Goal: Contribute content: Contribute content

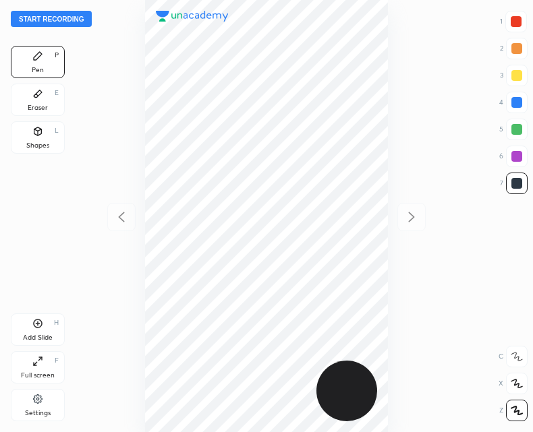
scroll to position [432, 317]
click at [38, 326] on icon at bounding box center [37, 323] width 11 height 11
click at [126, 217] on icon at bounding box center [121, 217] width 16 height 16
click at [409, 221] on icon at bounding box center [412, 217] width 6 height 10
click at [127, 215] on icon at bounding box center [121, 217] width 16 height 16
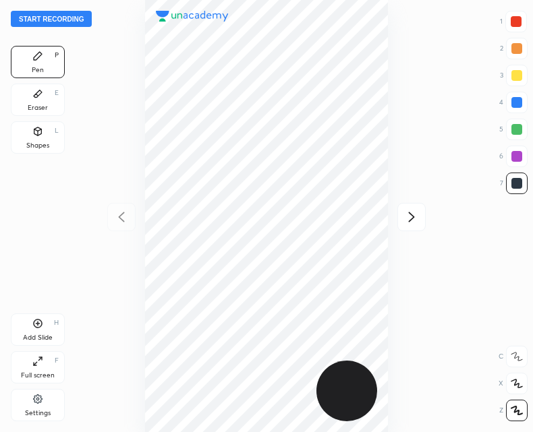
click at [416, 223] on icon at bounding box center [411, 217] width 16 height 16
click at [121, 226] on div at bounding box center [121, 217] width 28 height 28
click at [416, 216] on icon at bounding box center [411, 217] width 16 height 16
click at [122, 218] on icon at bounding box center [121, 217] width 16 height 16
click at [410, 220] on icon at bounding box center [412, 217] width 6 height 10
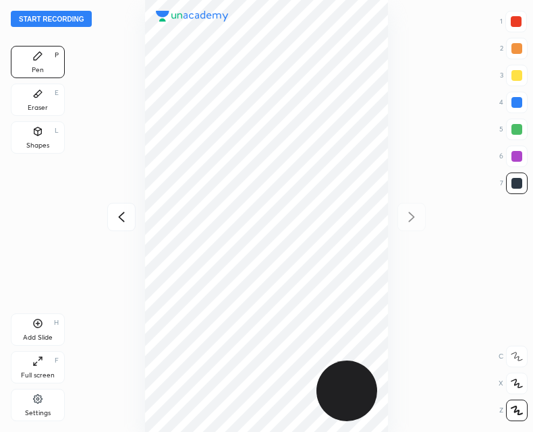
click at [113, 220] on icon at bounding box center [121, 217] width 16 height 16
click at [407, 213] on icon at bounding box center [411, 217] width 16 height 16
click at [121, 221] on icon at bounding box center [121, 217] width 16 height 16
click at [419, 221] on icon at bounding box center [411, 217] width 16 height 16
click at [126, 208] on div at bounding box center [121, 217] width 28 height 28
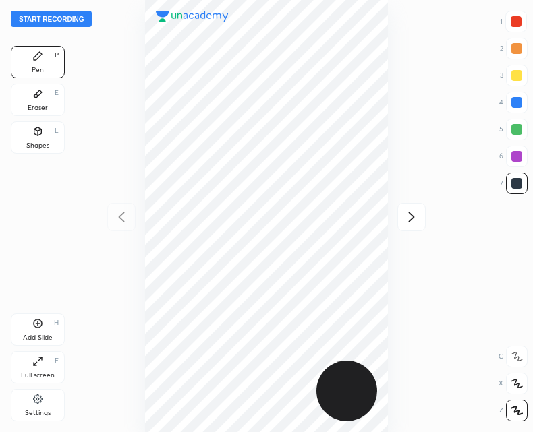
click at [420, 216] on icon at bounding box center [411, 217] width 16 height 16
click at [120, 213] on icon at bounding box center [121, 217] width 16 height 16
click at [397, 225] on div at bounding box center [266, 216] width 317 height 432
click at [409, 218] on icon at bounding box center [411, 217] width 16 height 16
click at [130, 219] on div at bounding box center [121, 217] width 28 height 28
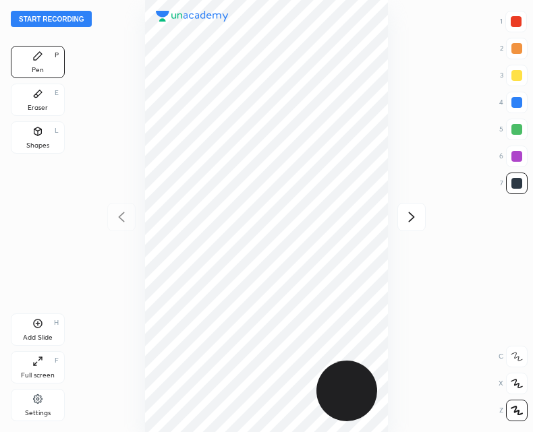
click at [412, 215] on icon at bounding box center [412, 217] width 6 height 10
click at [125, 217] on icon at bounding box center [121, 217] width 16 height 16
click at [413, 227] on div at bounding box center [411, 217] width 28 height 28
click at [122, 229] on div at bounding box center [121, 217] width 28 height 28
click at [415, 218] on icon at bounding box center [411, 217] width 16 height 16
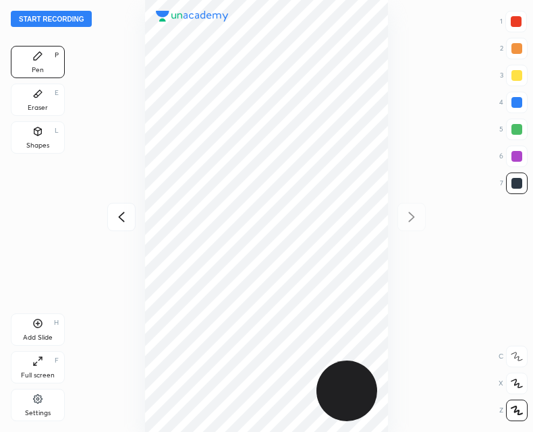
click at [124, 217] on icon at bounding box center [121, 217] width 16 height 16
click at [401, 214] on div at bounding box center [411, 217] width 28 height 28
click at [119, 219] on icon at bounding box center [121, 217] width 16 height 16
click at [404, 225] on icon at bounding box center [411, 217] width 16 height 16
click at [121, 213] on icon at bounding box center [121, 217] width 16 height 16
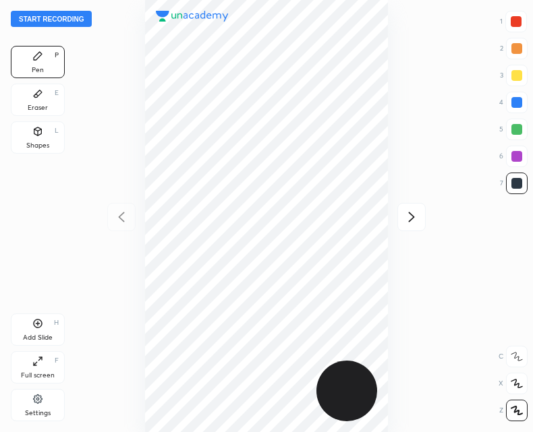
click at [408, 221] on icon at bounding box center [411, 217] width 16 height 16
click at [119, 221] on icon at bounding box center [121, 217] width 16 height 16
click at [409, 221] on icon at bounding box center [412, 217] width 6 height 10
click at [122, 221] on icon at bounding box center [121, 217] width 6 height 10
click at [418, 210] on icon at bounding box center [411, 217] width 16 height 16
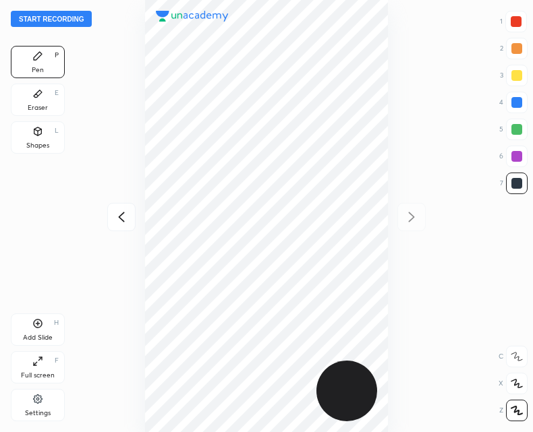
click at [125, 218] on icon at bounding box center [121, 217] width 16 height 16
click at [406, 209] on icon at bounding box center [411, 217] width 16 height 16
click at [121, 226] on div at bounding box center [121, 217] width 28 height 28
click at [397, 219] on div at bounding box center [411, 217] width 28 height 28
click at [121, 215] on icon at bounding box center [121, 217] width 16 height 16
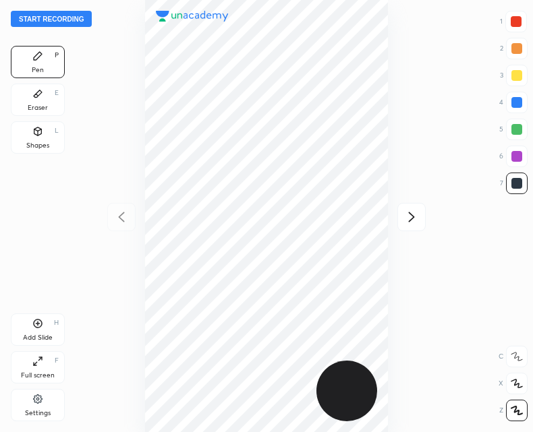
click at [393, 220] on div at bounding box center [266, 216] width 317 height 432
click at [405, 215] on icon at bounding box center [411, 217] width 16 height 16
click at [117, 219] on icon at bounding box center [121, 217] width 16 height 16
click at [412, 221] on icon at bounding box center [411, 217] width 16 height 16
click at [124, 206] on div at bounding box center [121, 217] width 28 height 28
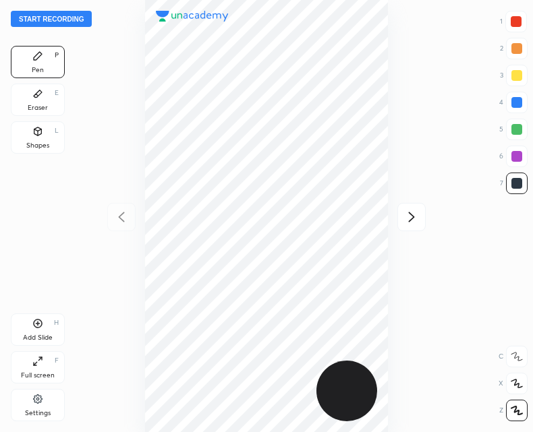
click at [119, 226] on div at bounding box center [266, 216] width 317 height 432
click at [405, 210] on icon at bounding box center [411, 217] width 16 height 16
click at [121, 219] on icon at bounding box center [121, 217] width 6 height 10
click at [416, 206] on div at bounding box center [411, 217] width 28 height 28
click at [103, 219] on div "Start recording 1 2 3 4 5 6 7 R O A L C X Z Erase all C X Z Pen P Eraser E Shap…" at bounding box center [266, 216] width 533 height 432
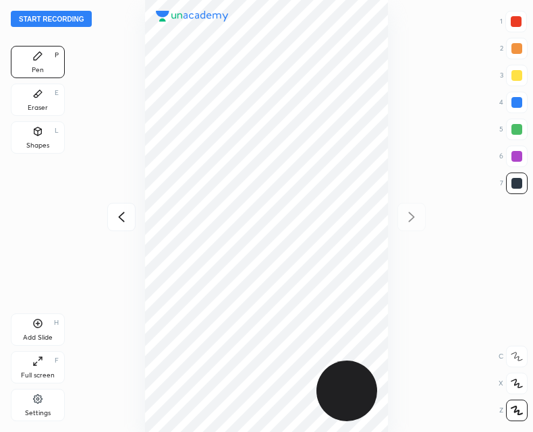
click at [119, 226] on div at bounding box center [121, 217] width 28 height 28
click at [410, 214] on icon at bounding box center [412, 217] width 6 height 10
click at [51, 16] on button "Start recording" at bounding box center [51, 19] width 81 height 16
click at [32, 325] on div "Add Slide H" at bounding box center [38, 330] width 54 height 32
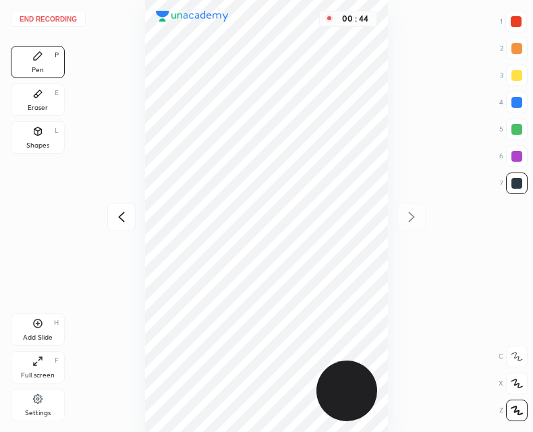
click at [125, 210] on icon at bounding box center [121, 217] width 16 height 16
click at [37, 327] on icon at bounding box center [37, 323] width 11 height 11
click at [411, 224] on icon at bounding box center [411, 217] width 16 height 16
click at [411, 221] on div "00 : 57" at bounding box center [266, 216] width 317 height 432
click at [44, 332] on div "Add Slide H" at bounding box center [38, 330] width 54 height 32
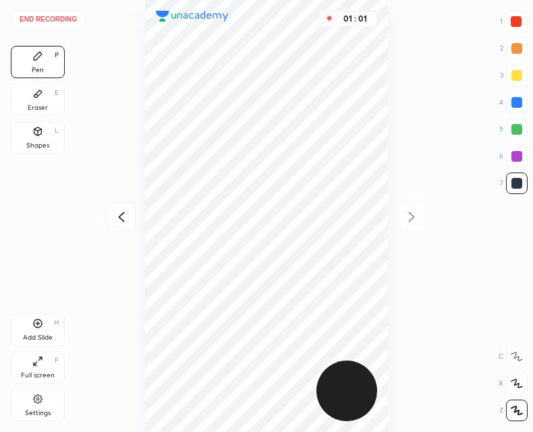
click at [123, 215] on icon at bounding box center [121, 217] width 16 height 16
click at [109, 237] on div "01 : 02" at bounding box center [266, 216] width 317 height 432
click at [123, 217] on icon at bounding box center [121, 217] width 16 height 16
click at [125, 217] on icon at bounding box center [121, 217] width 16 height 16
click at [413, 212] on icon at bounding box center [411, 217] width 16 height 16
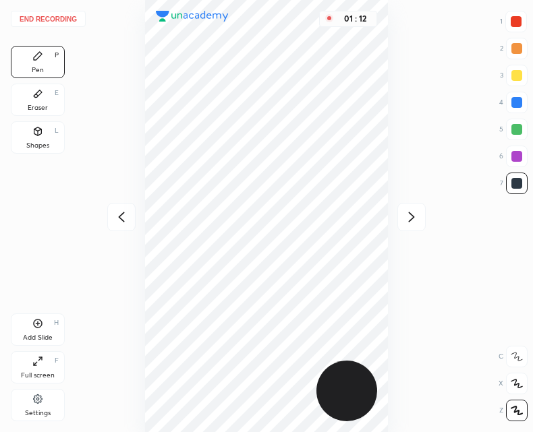
click at [412, 219] on icon at bounding box center [412, 217] width 6 height 10
click at [405, 221] on icon at bounding box center [411, 217] width 16 height 16
click at [130, 204] on div at bounding box center [121, 217] width 28 height 28
click at [123, 217] on icon at bounding box center [121, 217] width 16 height 16
click at [114, 211] on icon at bounding box center [121, 217] width 16 height 16
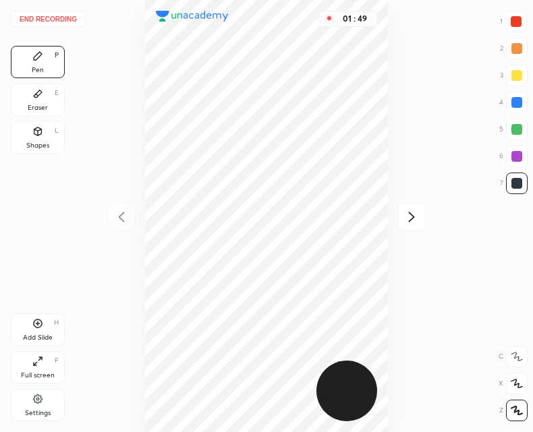
click at [420, 225] on div at bounding box center [411, 217] width 28 height 28
click at [418, 221] on icon at bounding box center [411, 217] width 16 height 16
click at [415, 214] on icon at bounding box center [411, 217] width 16 height 16
click at [117, 219] on icon at bounding box center [121, 217] width 16 height 16
click at [119, 221] on icon at bounding box center [121, 217] width 16 height 16
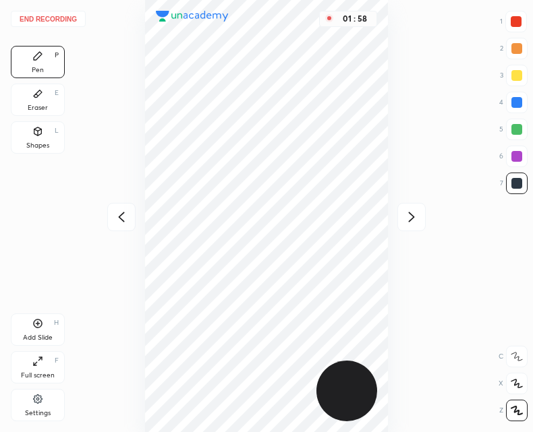
click at [114, 228] on div at bounding box center [121, 217] width 28 height 28
click at [412, 223] on icon at bounding box center [411, 217] width 16 height 16
click at [409, 215] on icon at bounding box center [411, 217] width 16 height 16
click at [418, 219] on icon at bounding box center [411, 217] width 16 height 16
click at [124, 213] on icon at bounding box center [121, 217] width 6 height 10
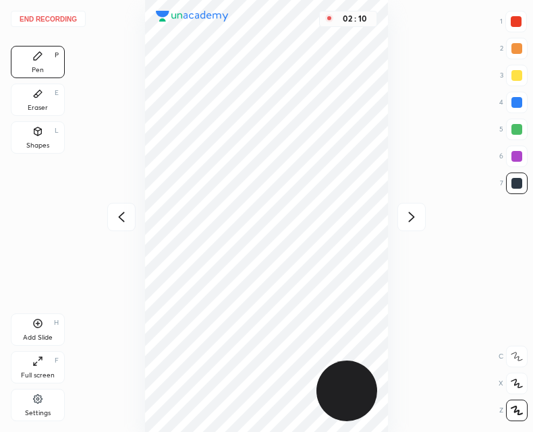
click at [123, 219] on icon at bounding box center [121, 217] width 16 height 16
click at [125, 219] on icon at bounding box center [121, 217] width 16 height 16
click at [415, 218] on icon at bounding box center [411, 217] width 16 height 16
click at [415, 221] on icon at bounding box center [411, 217] width 16 height 16
click at [409, 217] on icon at bounding box center [411, 217] width 16 height 16
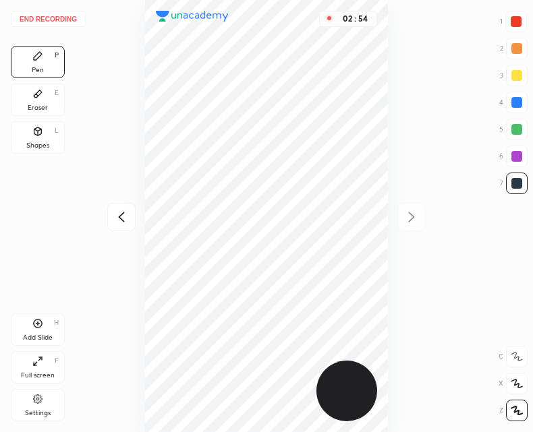
click at [118, 223] on icon at bounding box center [121, 217] width 16 height 16
click at [415, 208] on div at bounding box center [411, 217] width 28 height 28
click at [129, 207] on div at bounding box center [121, 217] width 28 height 28
click at [430, 214] on div "End recording 1 2 3 4 5 6 7 R O A L C X Z Erase all C X Z Pen P Eraser E Shapes…" at bounding box center [266, 216] width 533 height 432
click at [413, 215] on icon at bounding box center [411, 217] width 16 height 16
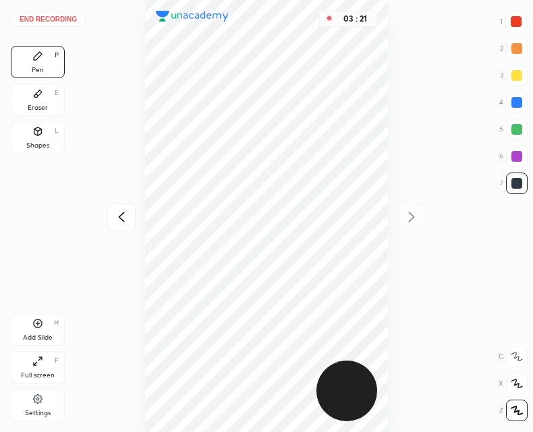
click at [123, 217] on icon at bounding box center [121, 217] width 16 height 16
click at [121, 221] on icon at bounding box center [121, 217] width 16 height 16
click at [119, 222] on icon at bounding box center [121, 217] width 16 height 16
click at [426, 219] on div at bounding box center [411, 217] width 28 height 28
click at [414, 215] on icon at bounding box center [411, 217] width 16 height 16
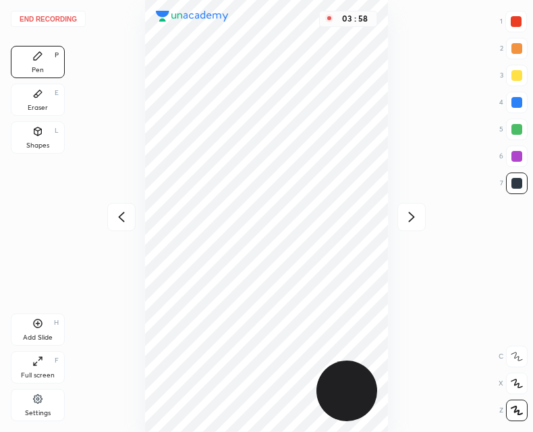
click at [127, 214] on icon at bounding box center [121, 217] width 16 height 16
click at [117, 216] on icon at bounding box center [121, 217] width 16 height 16
click at [420, 215] on div at bounding box center [411, 217] width 28 height 28
click at [413, 215] on icon at bounding box center [411, 217] width 16 height 16
click at [115, 214] on icon at bounding box center [121, 217] width 16 height 16
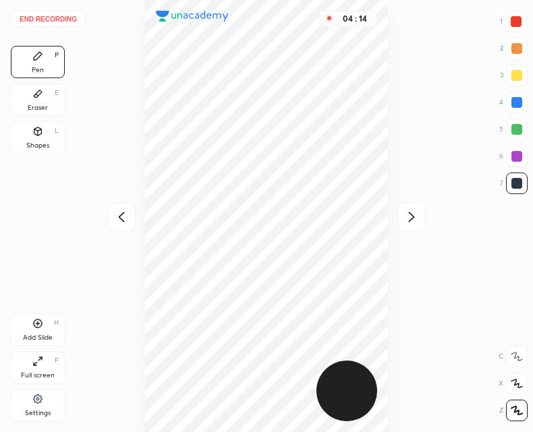
click at [121, 216] on icon at bounding box center [121, 217] width 6 height 10
click at [413, 221] on icon at bounding box center [411, 217] width 16 height 16
click at [407, 218] on icon at bounding box center [411, 217] width 16 height 16
click at [132, 210] on div at bounding box center [121, 217] width 28 height 28
click at [126, 219] on icon at bounding box center [121, 217] width 16 height 16
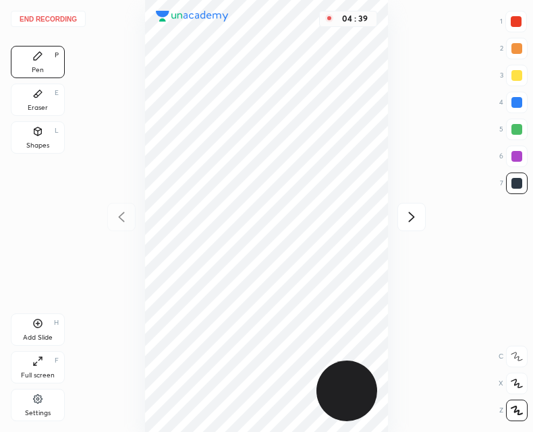
click at [127, 221] on div "04 : 39" at bounding box center [266, 216] width 317 height 432
click at [410, 214] on icon at bounding box center [412, 217] width 6 height 10
click at [411, 216] on icon at bounding box center [411, 217] width 16 height 16
click at [123, 217] on icon at bounding box center [121, 217] width 16 height 16
click at [125, 217] on icon at bounding box center [121, 217] width 16 height 16
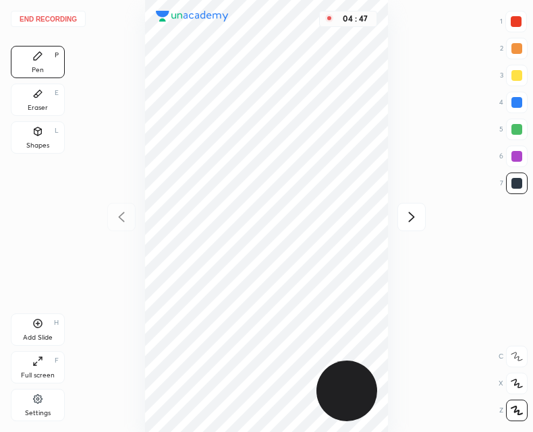
click at [411, 209] on icon at bounding box center [411, 217] width 16 height 16
click at [115, 211] on icon at bounding box center [121, 217] width 16 height 16
click at [418, 225] on div at bounding box center [411, 217] width 28 height 28
click at [126, 212] on icon at bounding box center [121, 217] width 16 height 16
click at [413, 219] on icon at bounding box center [411, 217] width 16 height 16
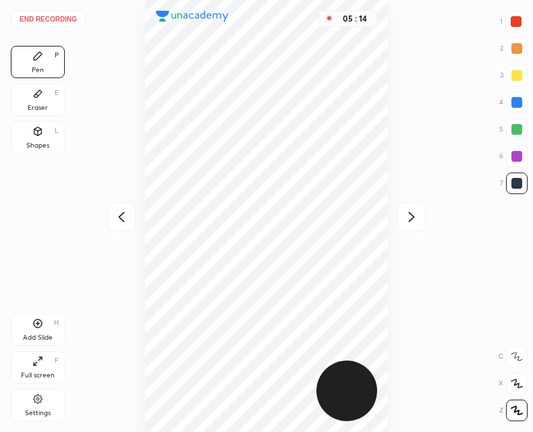
click at [120, 207] on div at bounding box center [121, 217] width 28 height 28
click at [28, 97] on div "Eraser E" at bounding box center [38, 100] width 54 height 32
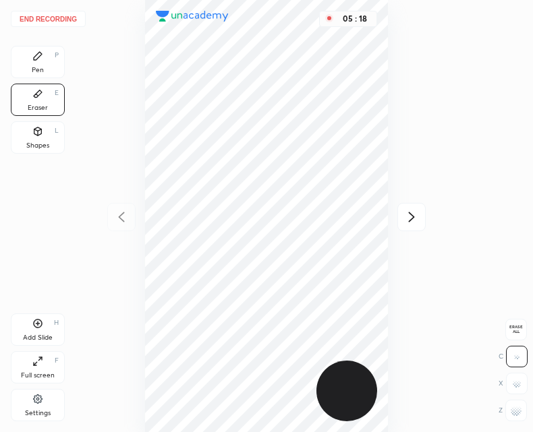
click at [26, 67] on div "Pen P" at bounding box center [38, 62] width 54 height 32
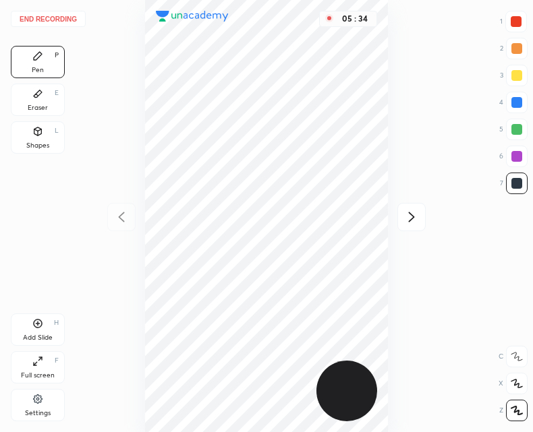
click at [410, 214] on icon at bounding box center [412, 217] width 6 height 10
click at [410, 216] on icon at bounding box center [411, 217] width 16 height 16
click at [401, 218] on div at bounding box center [411, 217] width 28 height 28
click at [119, 232] on div "05 : 41" at bounding box center [266, 216] width 317 height 432
click at [119, 221] on icon at bounding box center [121, 217] width 16 height 16
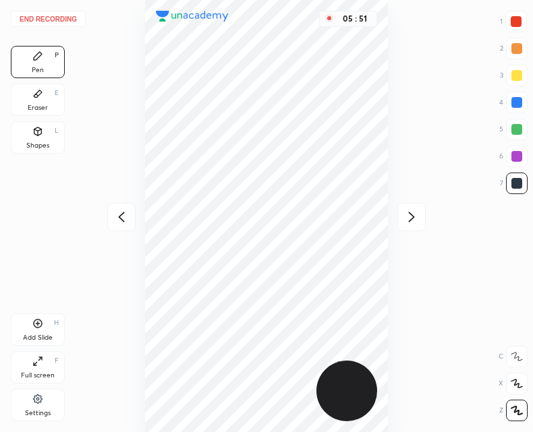
click at [398, 221] on div at bounding box center [411, 217] width 28 height 28
click at [118, 213] on icon at bounding box center [121, 217] width 16 height 16
click at [127, 215] on icon at bounding box center [121, 217] width 16 height 16
click at [124, 215] on icon at bounding box center [121, 217] width 16 height 16
click at [126, 215] on div "06 : 02" at bounding box center [266, 216] width 317 height 432
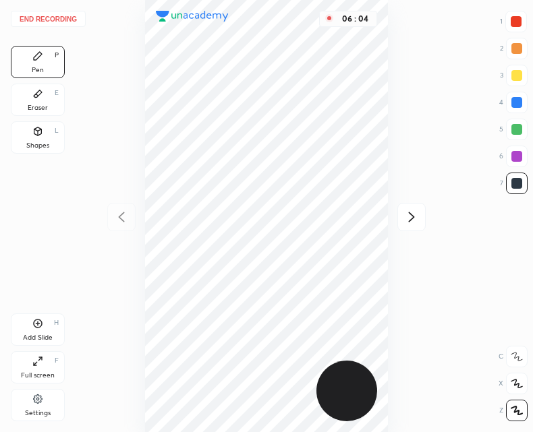
click at [420, 210] on div at bounding box center [411, 217] width 28 height 28
click at [417, 216] on icon at bounding box center [411, 217] width 16 height 16
click at [125, 217] on icon at bounding box center [121, 217] width 16 height 16
click at [122, 221] on icon at bounding box center [121, 217] width 16 height 16
click at [124, 219] on div "06 : 22" at bounding box center [266, 216] width 317 height 432
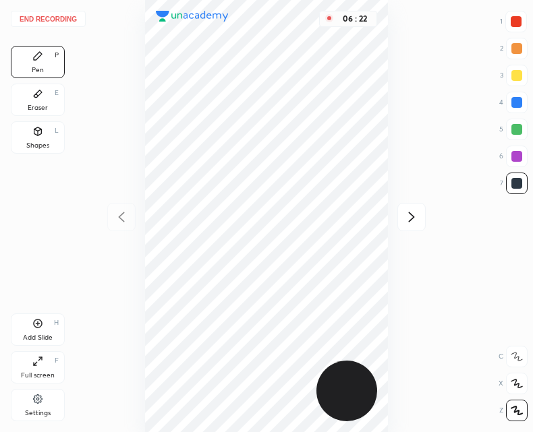
click at [124, 219] on div "06 : 22" at bounding box center [266, 216] width 317 height 432
click at [424, 208] on div at bounding box center [411, 217] width 28 height 28
click at [414, 215] on icon at bounding box center [411, 217] width 16 height 16
click at [415, 219] on icon at bounding box center [411, 217] width 16 height 16
click at [132, 200] on div "06 : 34" at bounding box center [266, 216] width 317 height 432
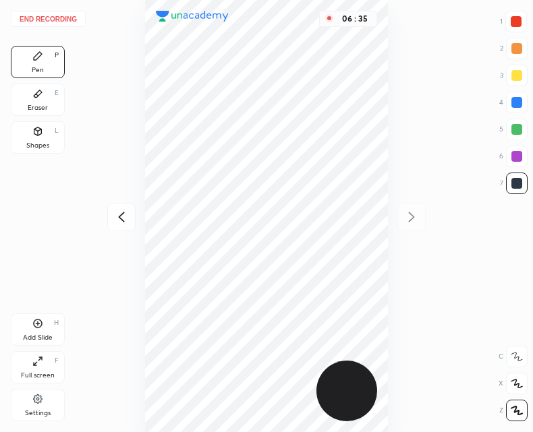
click at [123, 215] on icon at bounding box center [121, 217] width 16 height 16
click at [121, 218] on icon at bounding box center [121, 217] width 16 height 16
click at [120, 224] on icon at bounding box center [121, 217] width 16 height 16
click at [120, 222] on div "07 : 00" at bounding box center [266, 216] width 317 height 432
click at [415, 213] on icon at bounding box center [411, 217] width 16 height 16
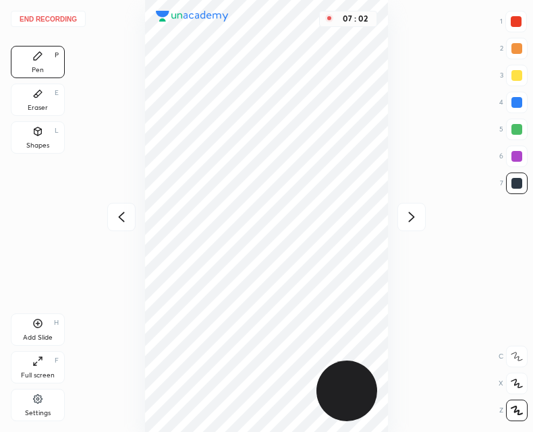
click at [416, 214] on icon at bounding box center [411, 217] width 16 height 16
click at [110, 223] on div at bounding box center [121, 217] width 28 height 28
click at [116, 219] on icon at bounding box center [121, 217] width 16 height 16
click at [115, 213] on div "07 : 15" at bounding box center [266, 216] width 317 height 432
click at [415, 218] on icon at bounding box center [411, 217] width 16 height 16
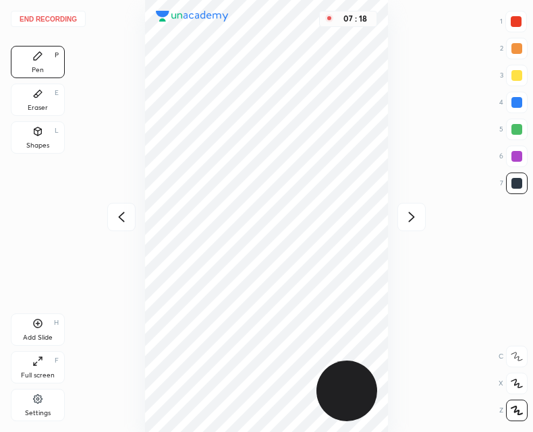
click at [414, 219] on icon at bounding box center [411, 217] width 16 height 16
click at [54, 20] on button "End recording" at bounding box center [48, 19] width 75 height 16
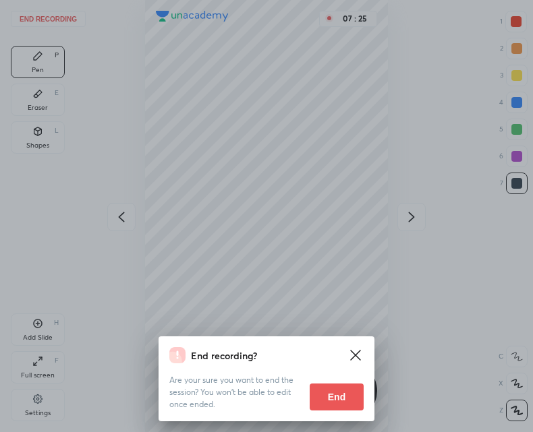
click at [341, 393] on button "End" at bounding box center [337, 397] width 54 height 27
